Goal: Task Accomplishment & Management: Complete application form

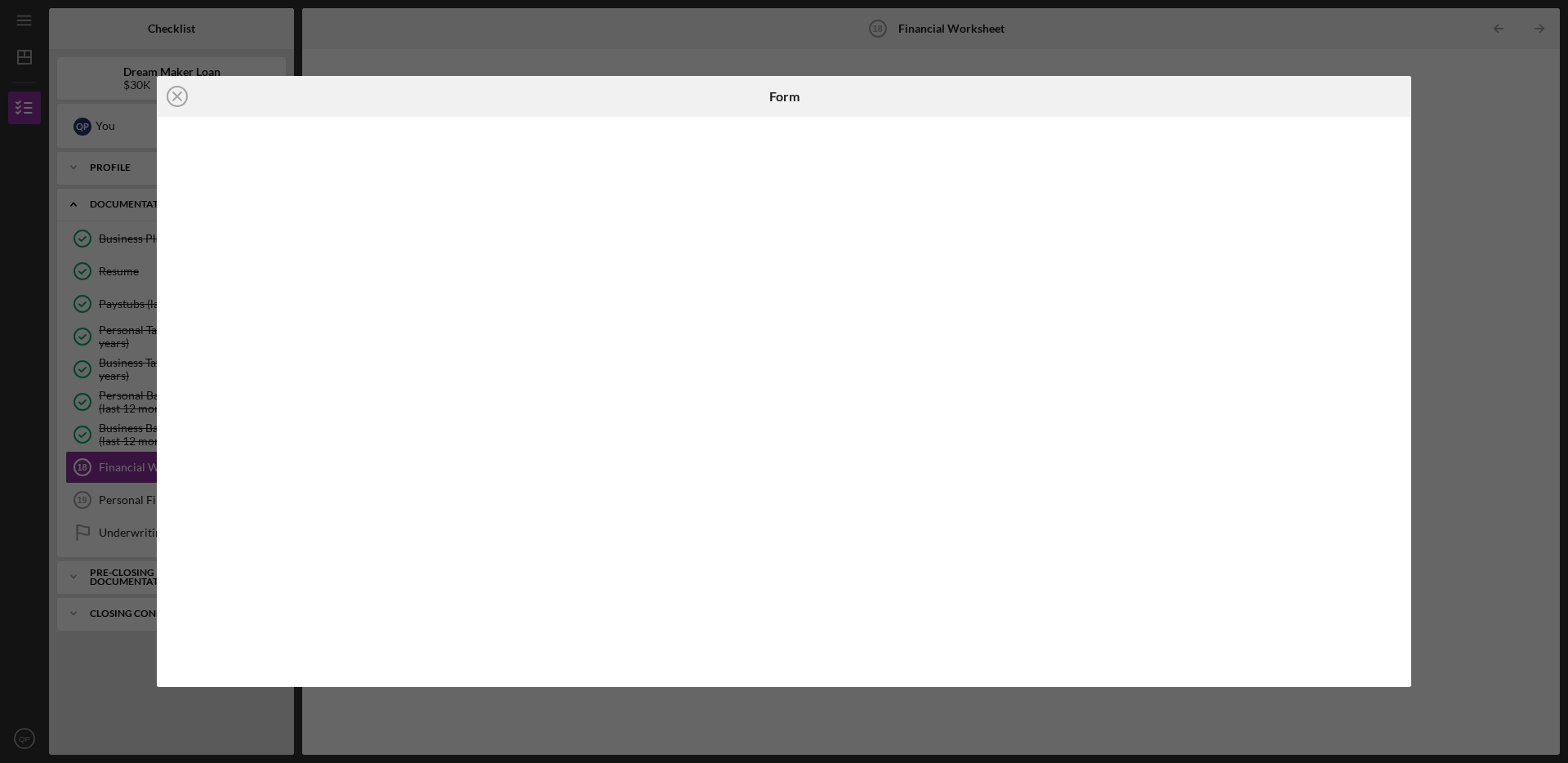
click at [992, 75] on div "Icon/Close Form" at bounding box center [784, 382] width 1568 height 763
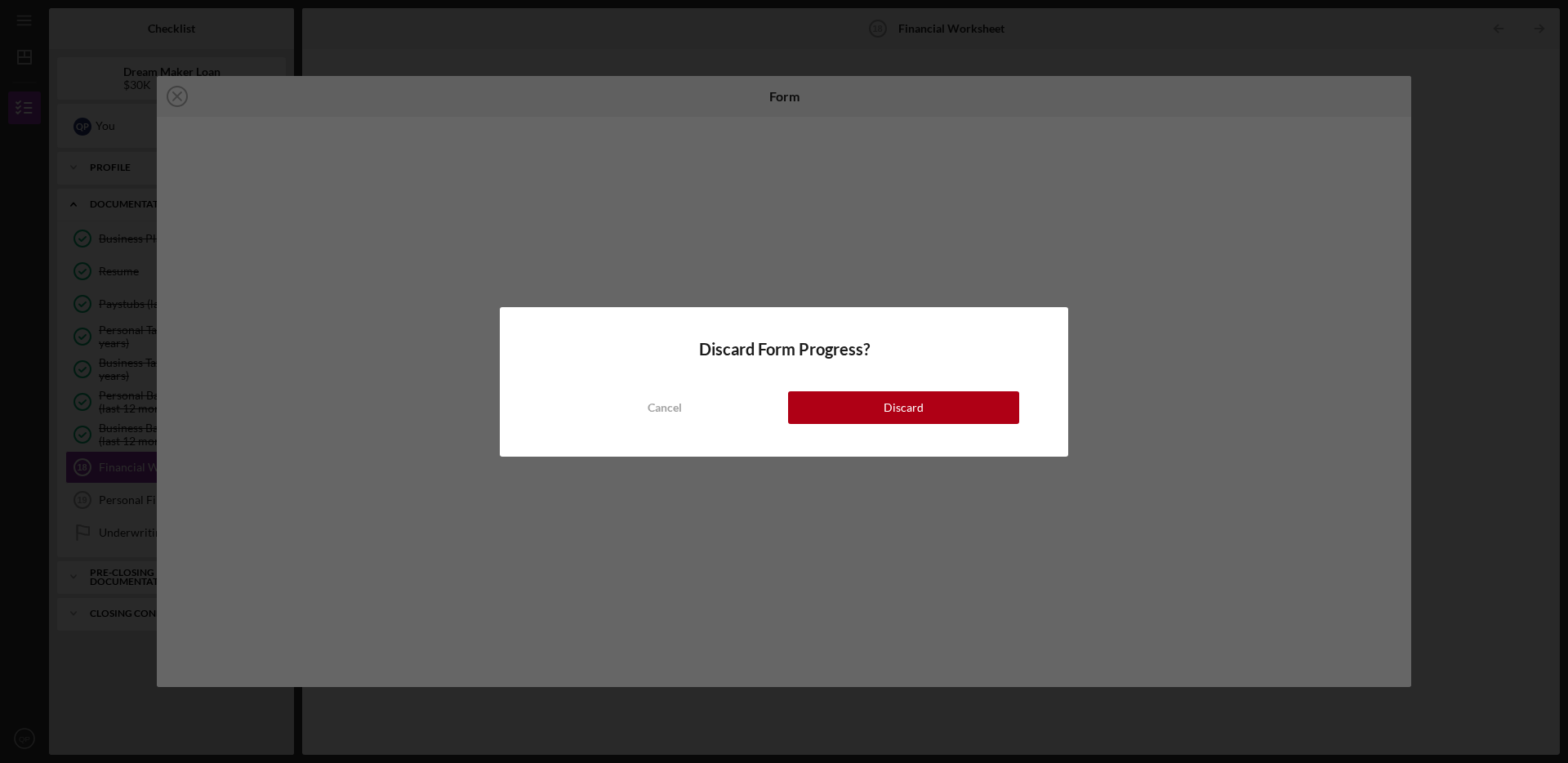
click at [1037, 45] on div "Discard Form Progress? Cancel Discard" at bounding box center [784, 382] width 1568 height 763
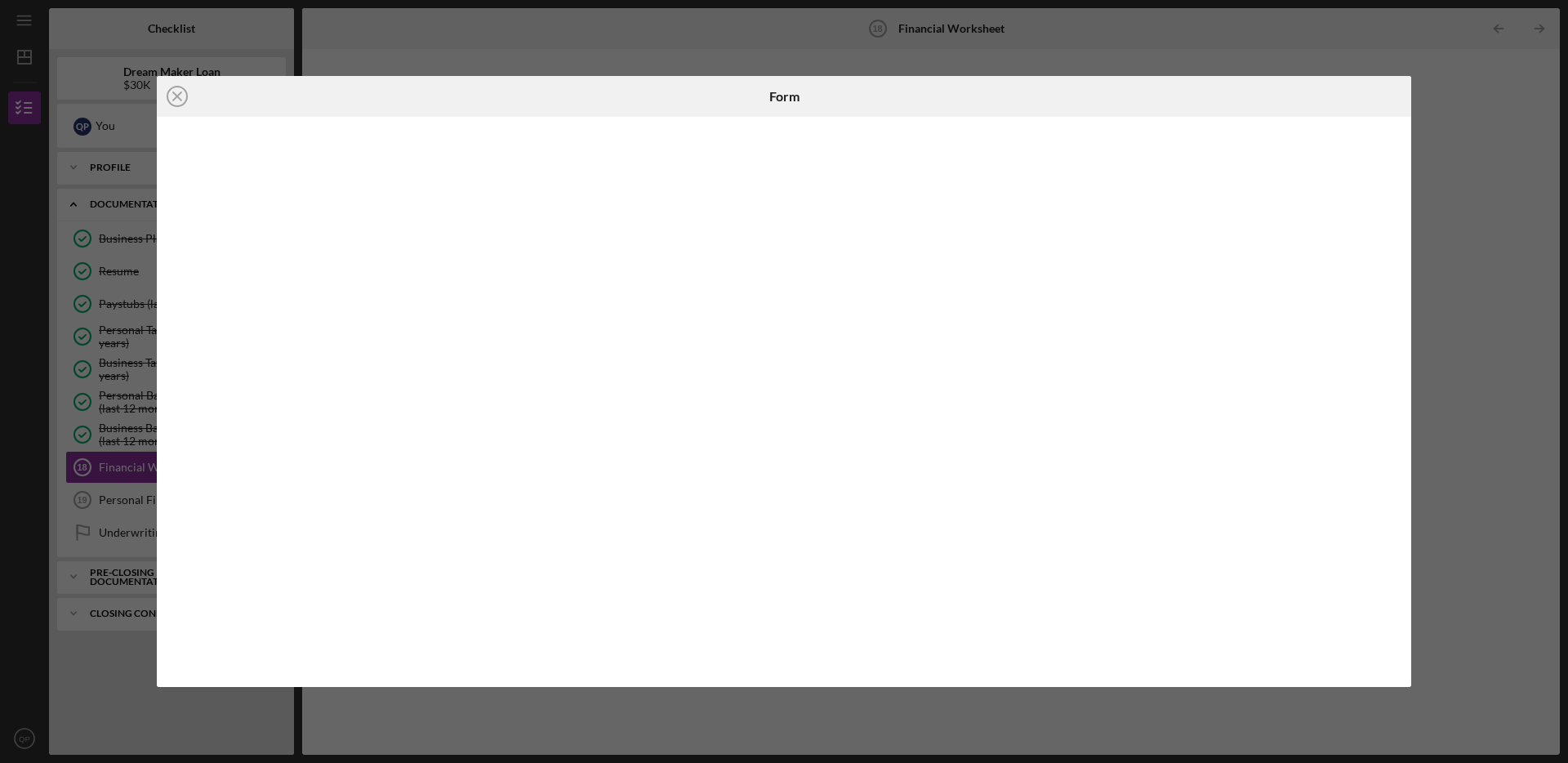
click at [1101, 51] on div "Icon/Close Form" at bounding box center [784, 382] width 1568 height 763
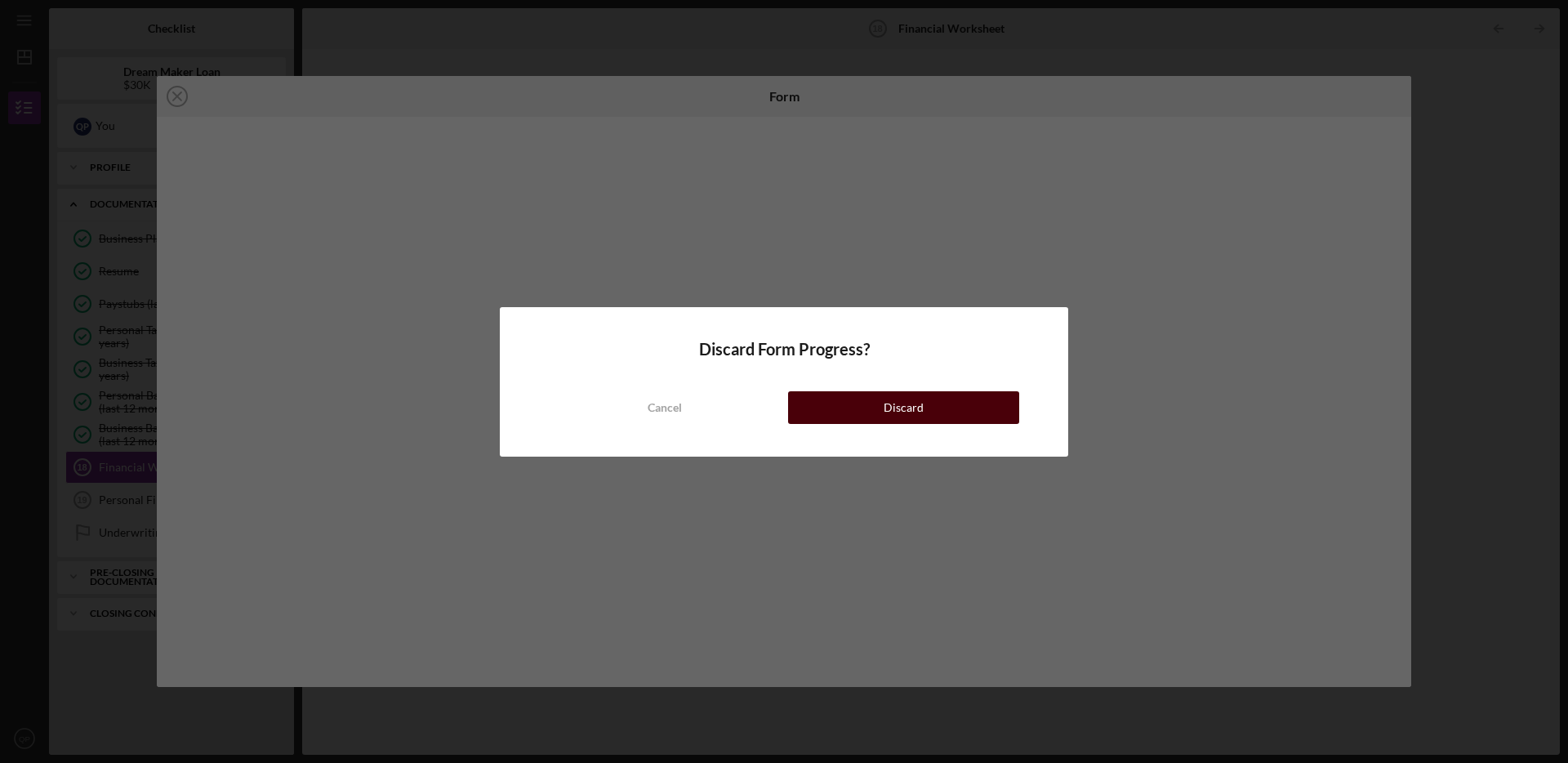
click at [972, 397] on button "Discard" at bounding box center [904, 407] width 231 height 33
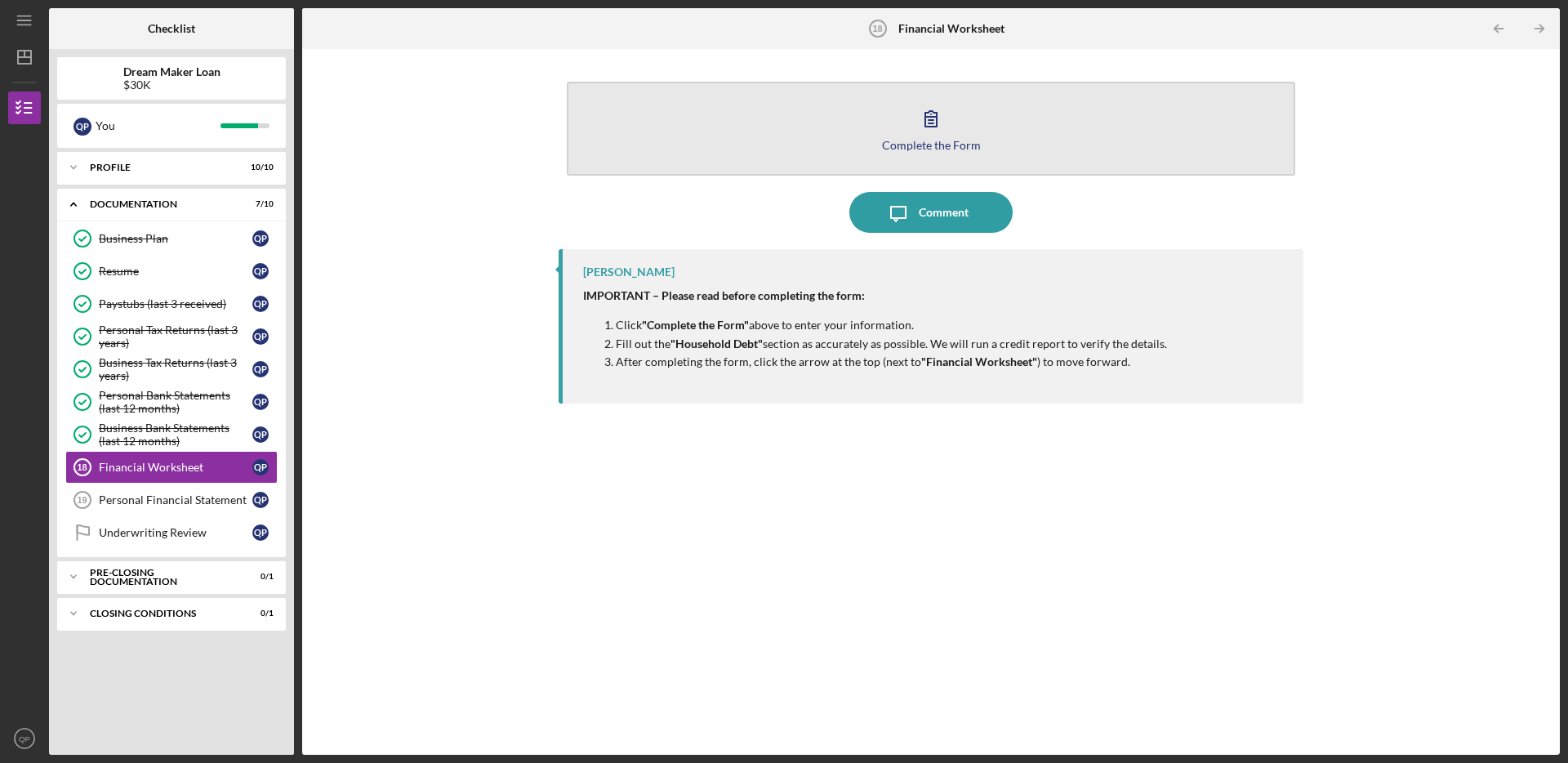
click at [953, 105] on button "Complete the Form Form" at bounding box center [931, 129] width 728 height 94
